Goal: Task Accomplishment & Management: Manage account settings

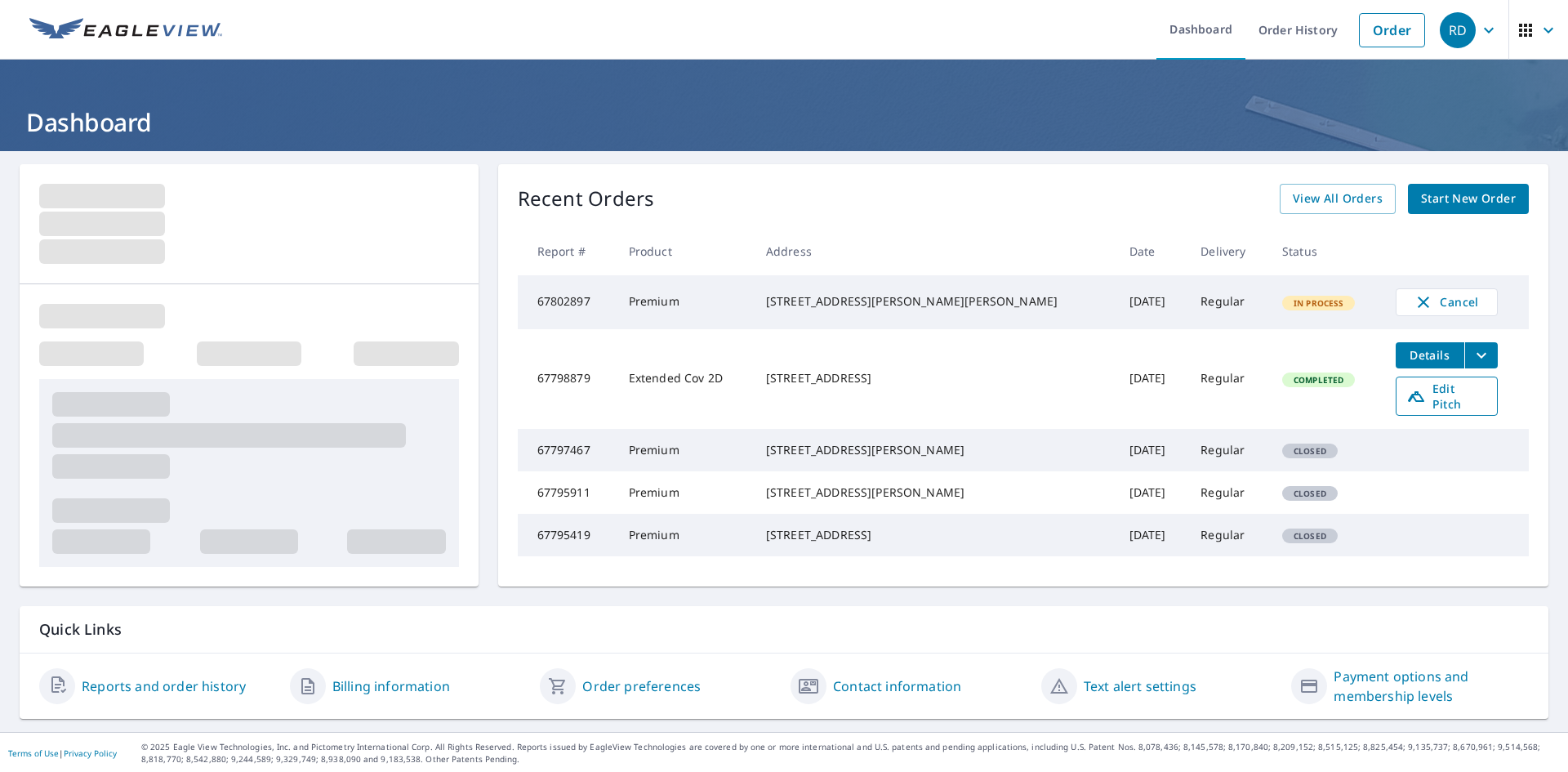
click at [1406, 392] on span "Edit Pitch" at bounding box center [1446, 396] width 81 height 31
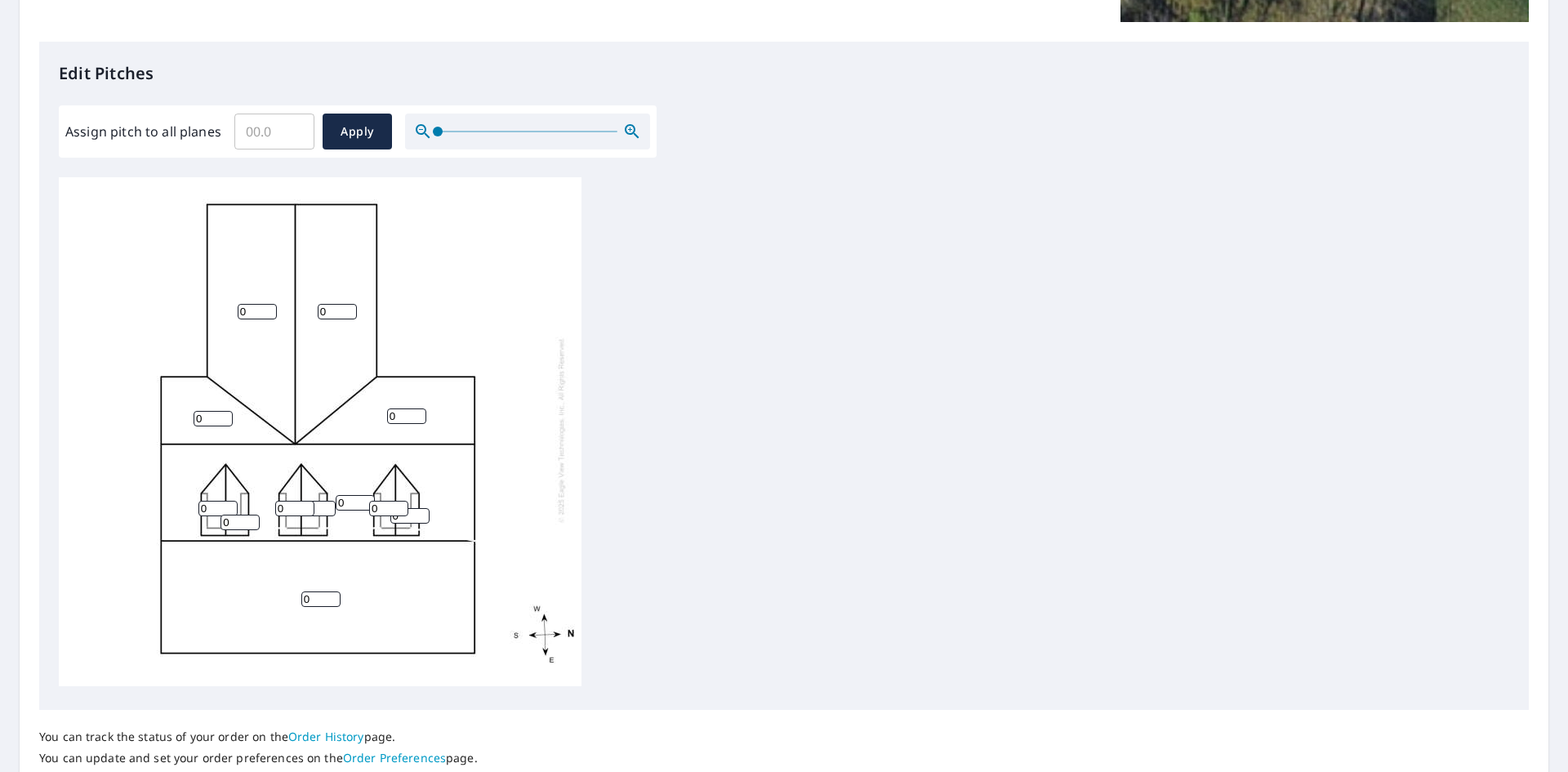
scroll to position [408, 0]
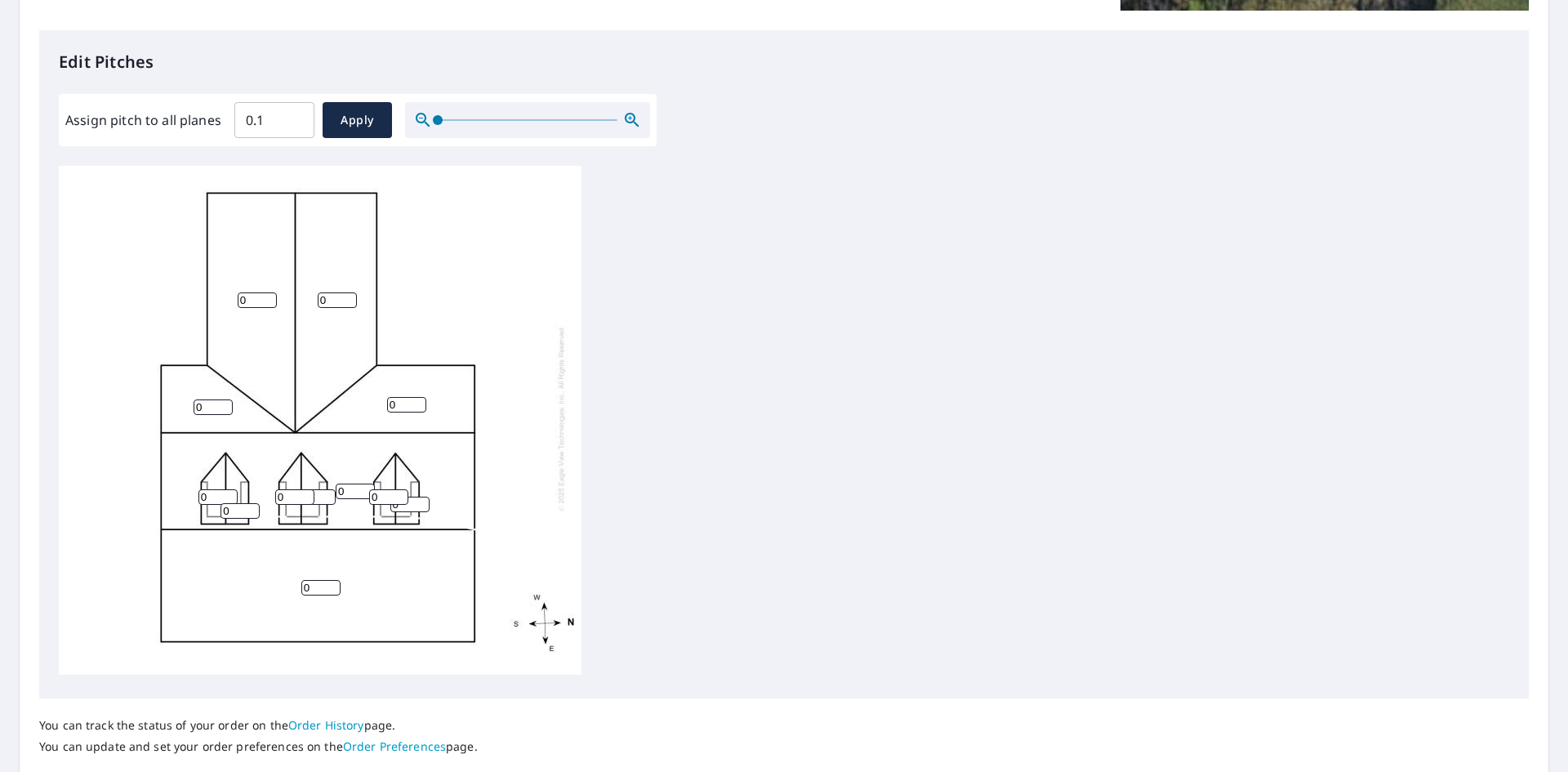
click at [295, 117] on input "0.1" at bounding box center [274, 121] width 80 height 46
click at [289, 118] on input "0.2" at bounding box center [274, 121] width 80 height 46
click at [284, 118] on input "0.2" at bounding box center [274, 121] width 80 height 46
click at [280, 119] on input "0.2" at bounding box center [274, 121] width 80 height 46
click at [279, 119] on input "0.2" at bounding box center [274, 121] width 80 height 46
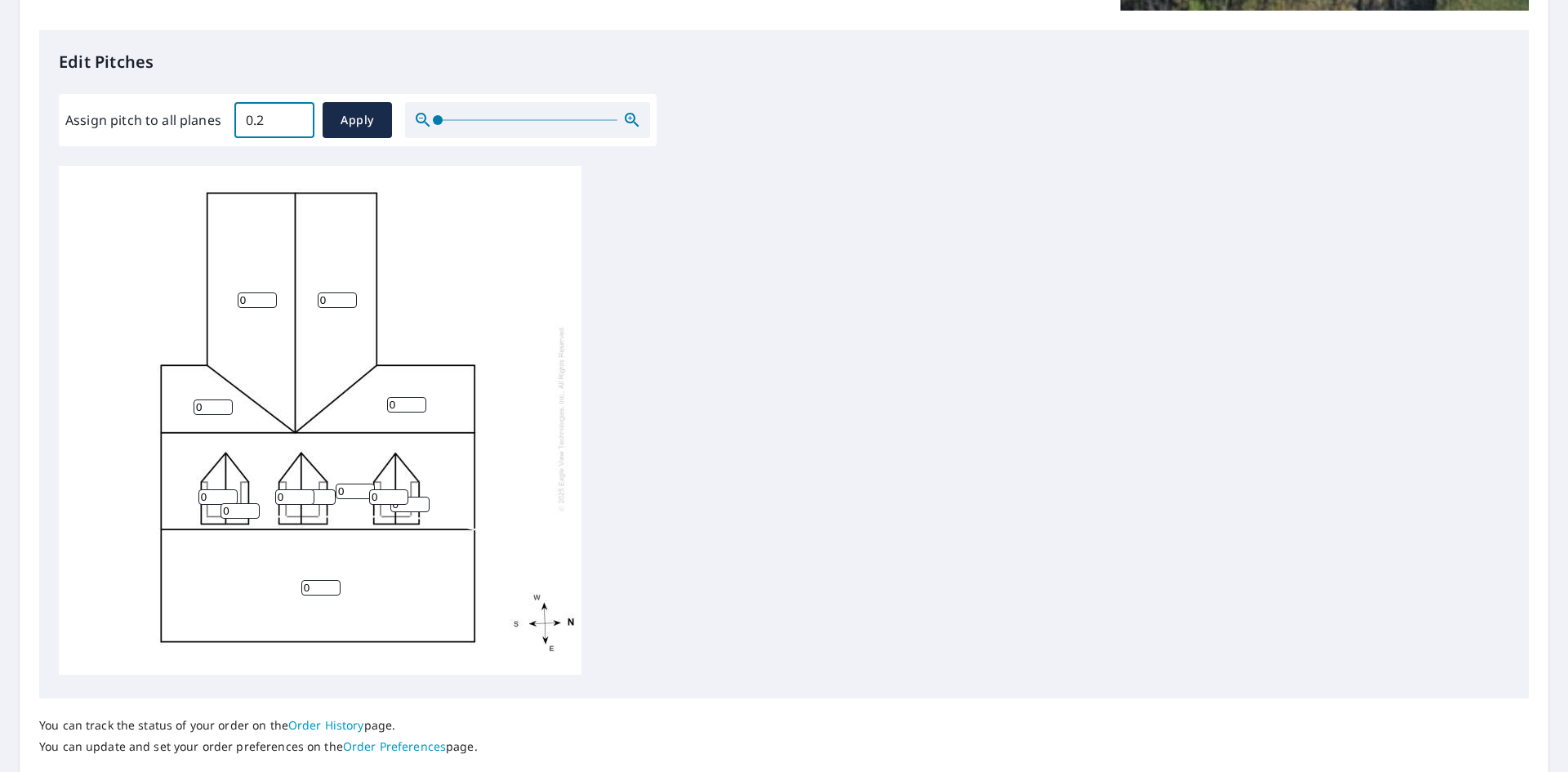
click at [271, 120] on input "0.2" at bounding box center [274, 121] width 80 height 46
drag, startPoint x: 269, startPoint y: 122, endPoint x: 250, endPoint y: 126, distance: 19.4
click at [250, 126] on input "0.2" at bounding box center [274, 121] width 80 height 46
drag, startPoint x: 264, startPoint y: 123, endPoint x: 238, endPoint y: 122, distance: 26.0
click at [238, 122] on input "0" at bounding box center [274, 121] width 80 height 46
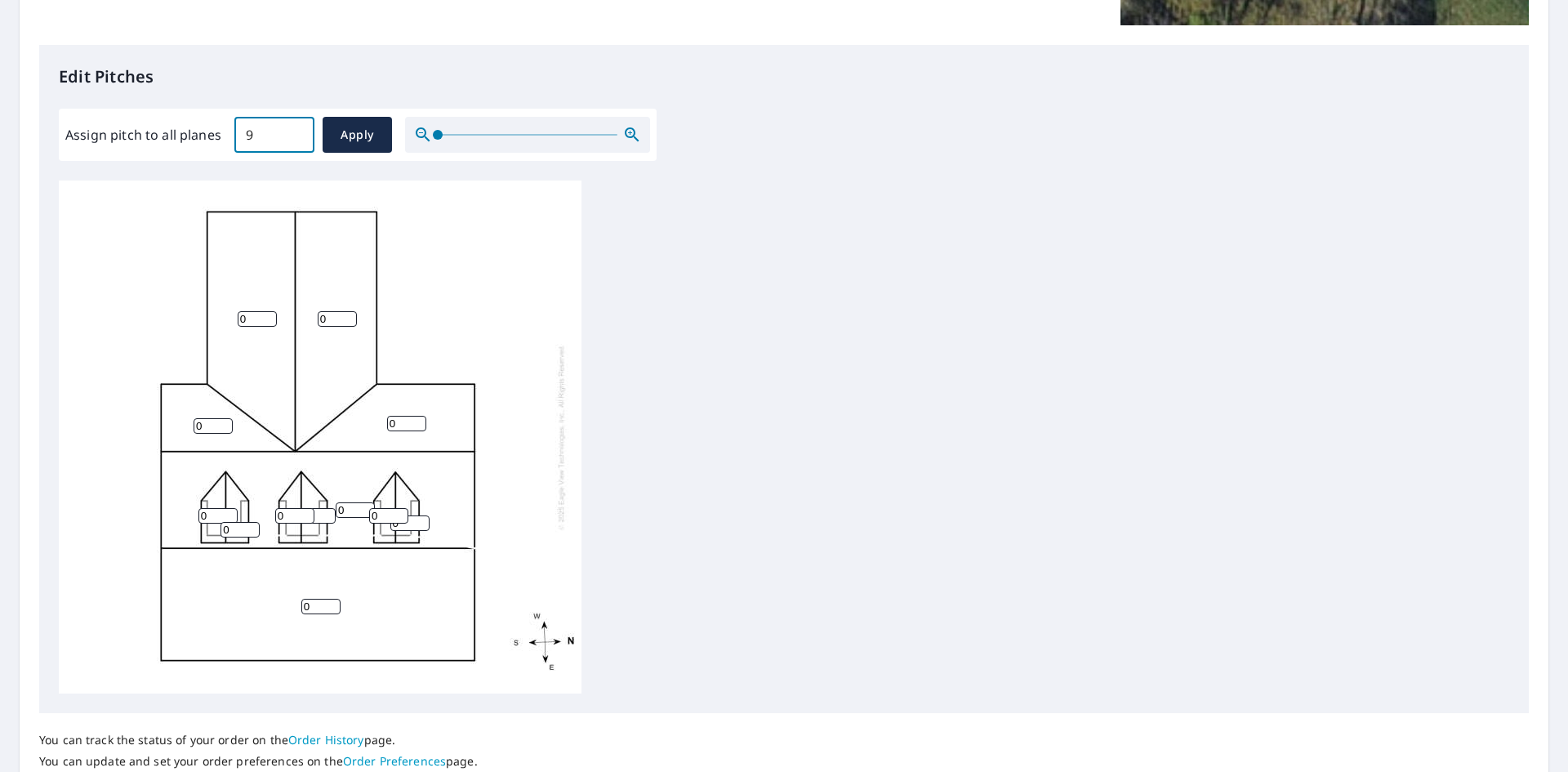
scroll to position [357, 0]
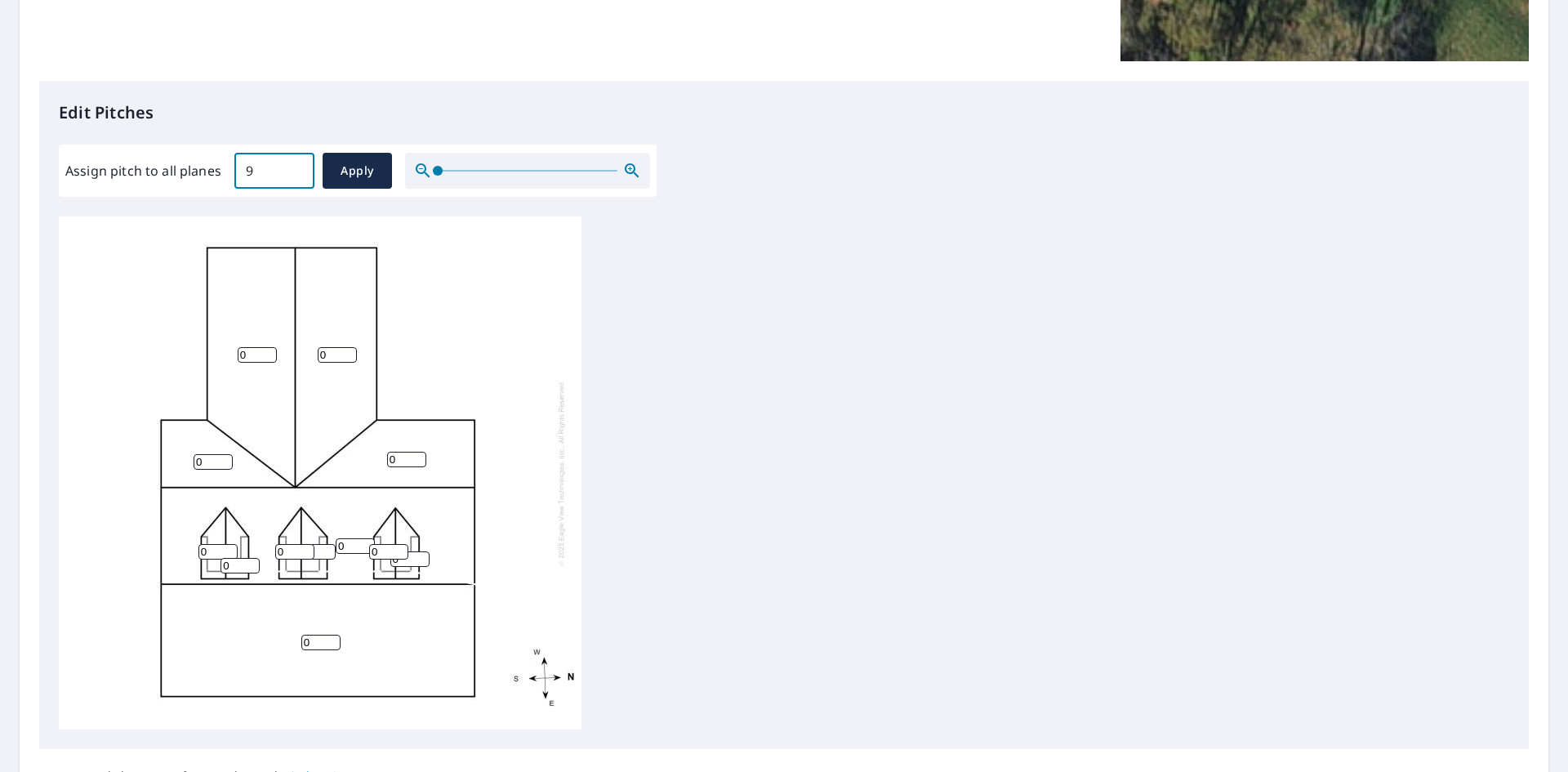
type input "9"
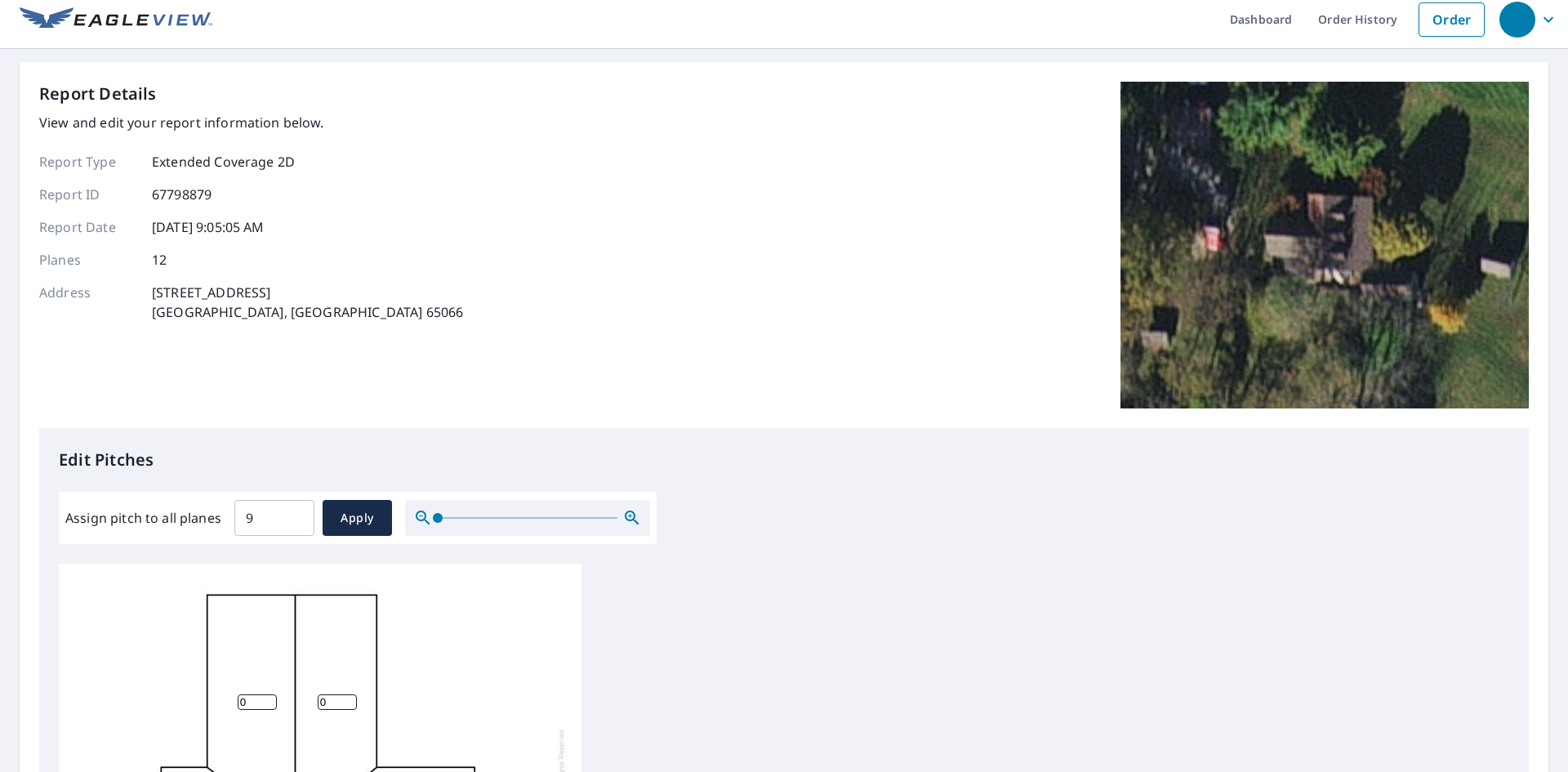
scroll to position [0, 0]
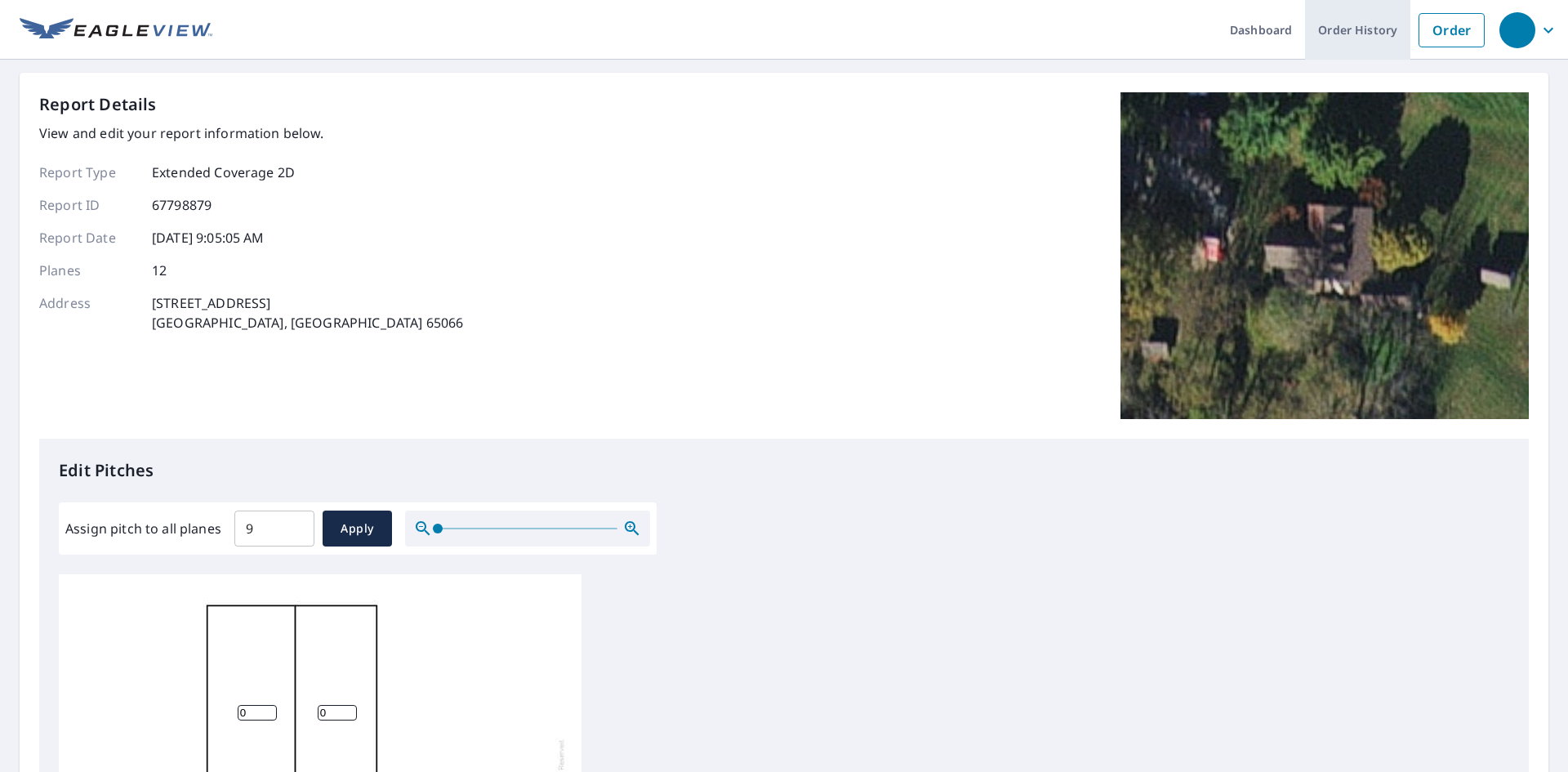
click at [1335, 39] on link "Order History" at bounding box center [1357, 29] width 105 height 60
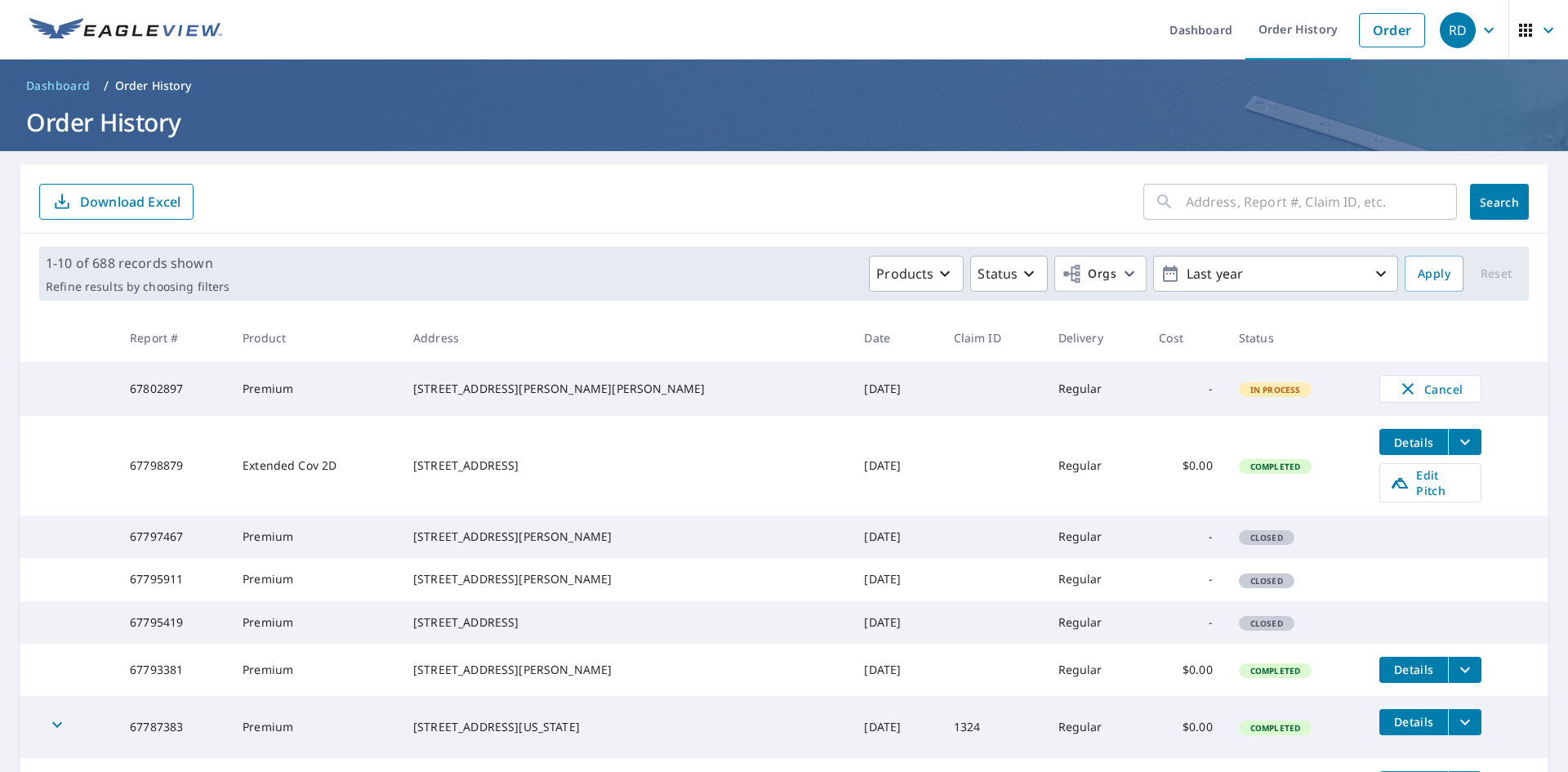
drag, startPoint x: 444, startPoint y: 451, endPoint x: 570, endPoint y: 473, distance: 127.9
click at [570, 473] on td "2597 State Highway P Owensville, MO 65066" at bounding box center [626, 465] width 451 height 99
copy div "2597 State Highway P Owensville, MO 65066"
click at [1459, 25] on div "RD" at bounding box center [1458, 29] width 36 height 36
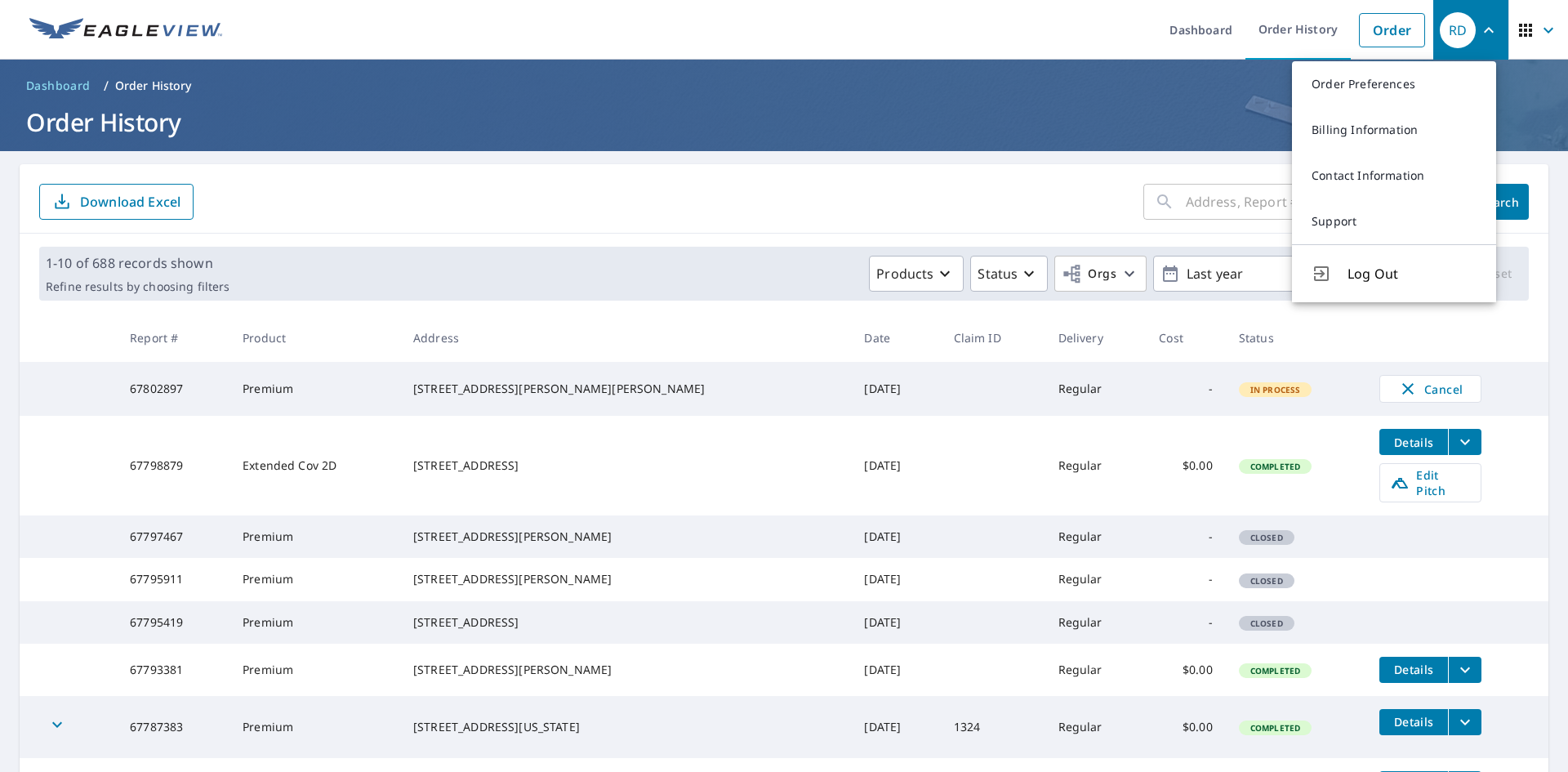
click at [793, 31] on ul "Dashboard Order History Order" at bounding box center [832, 29] width 1202 height 60
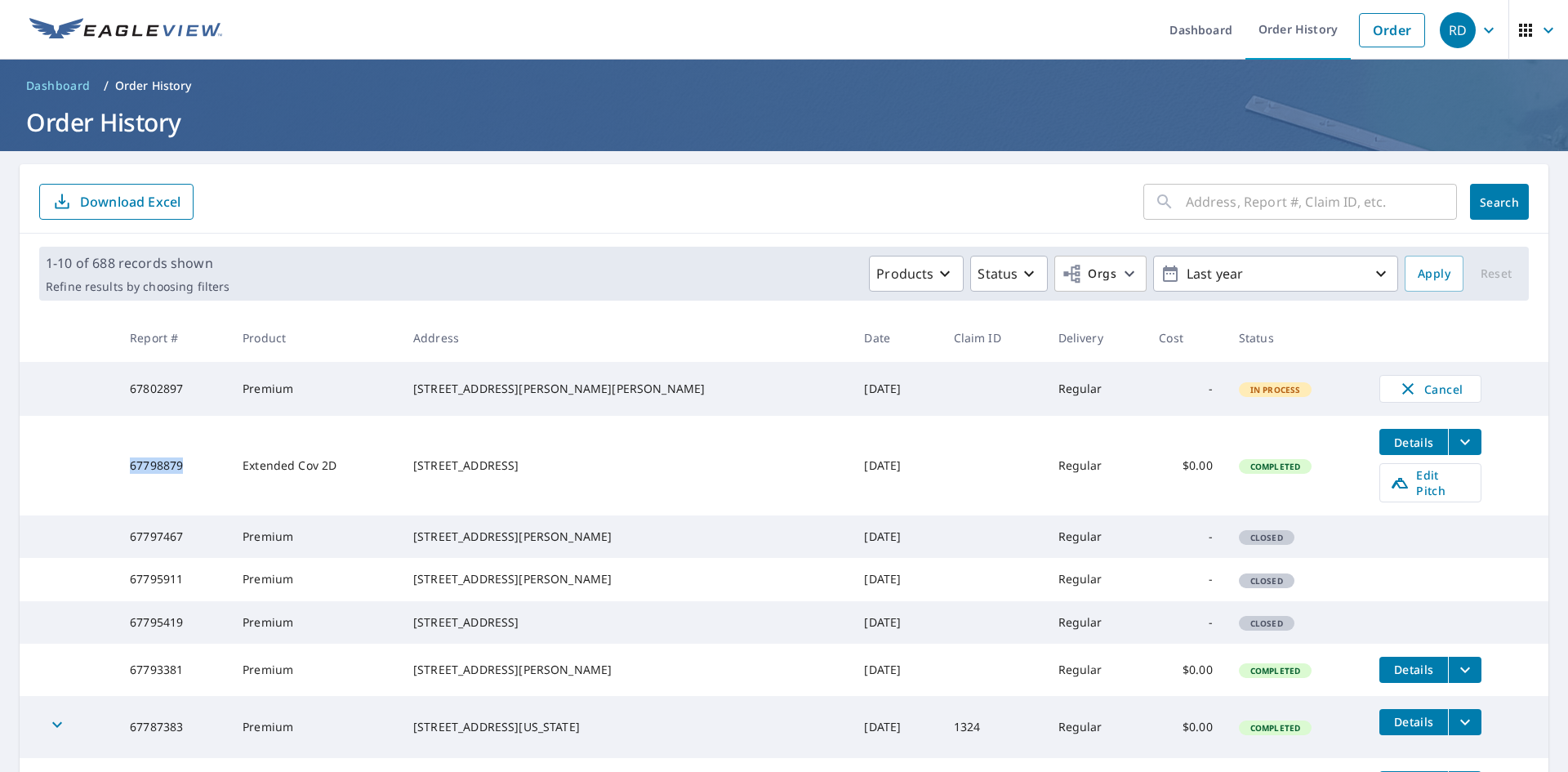
drag, startPoint x: 201, startPoint y: 463, endPoint x: 136, endPoint y: 466, distance: 65.1
click at [136, 466] on td "67798879" at bounding box center [173, 465] width 112 height 99
click at [1448, 450] on button "filesDropdownBtn-67798879" at bounding box center [1465, 442] width 33 height 26
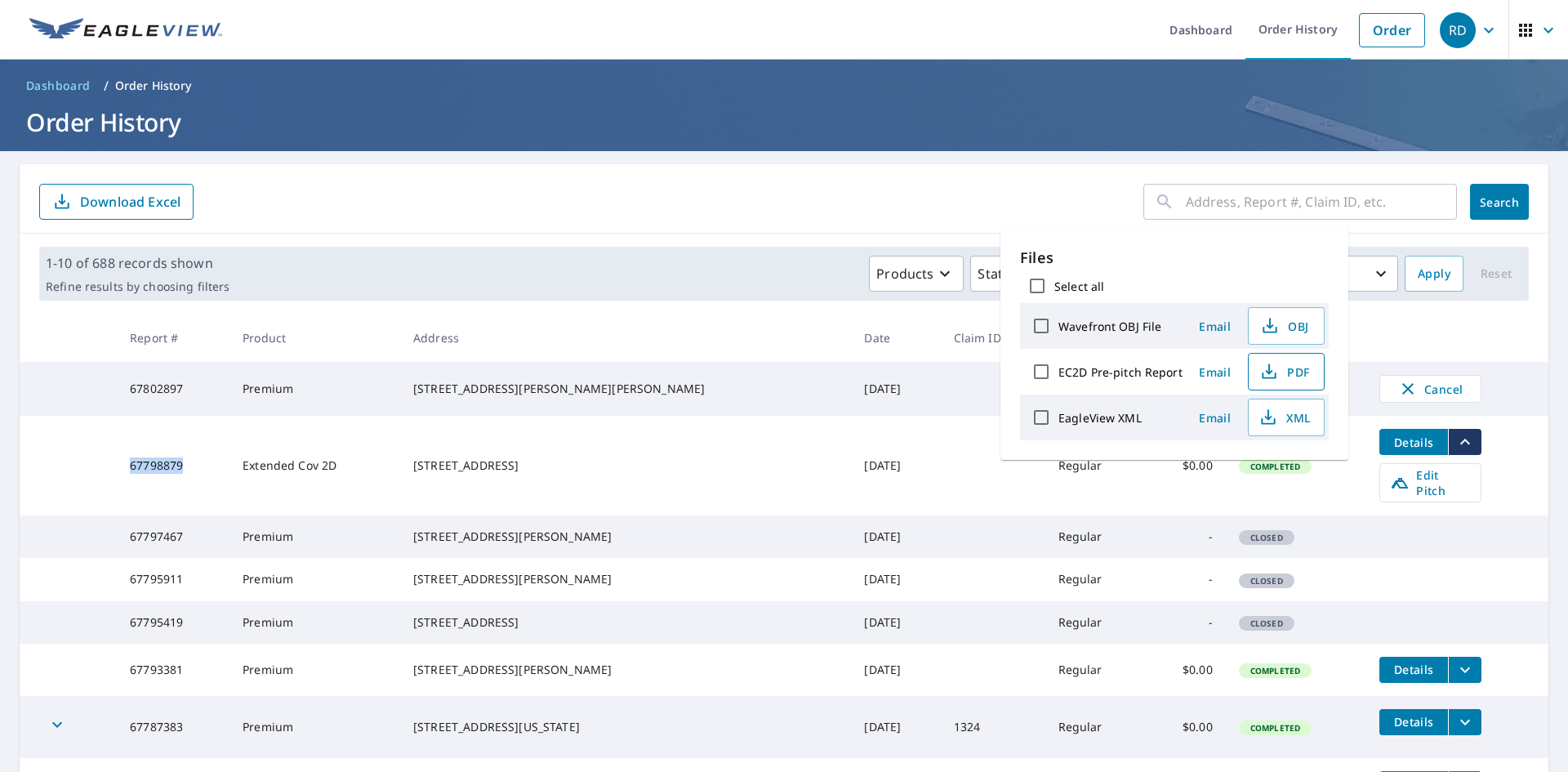
click at [1273, 373] on icon "button" at bounding box center [1269, 375] width 14 height 6
click at [919, 210] on form "​ Search Download Excel" at bounding box center [784, 202] width 1490 height 36
